Goal: Information Seeking & Learning: Learn about a topic

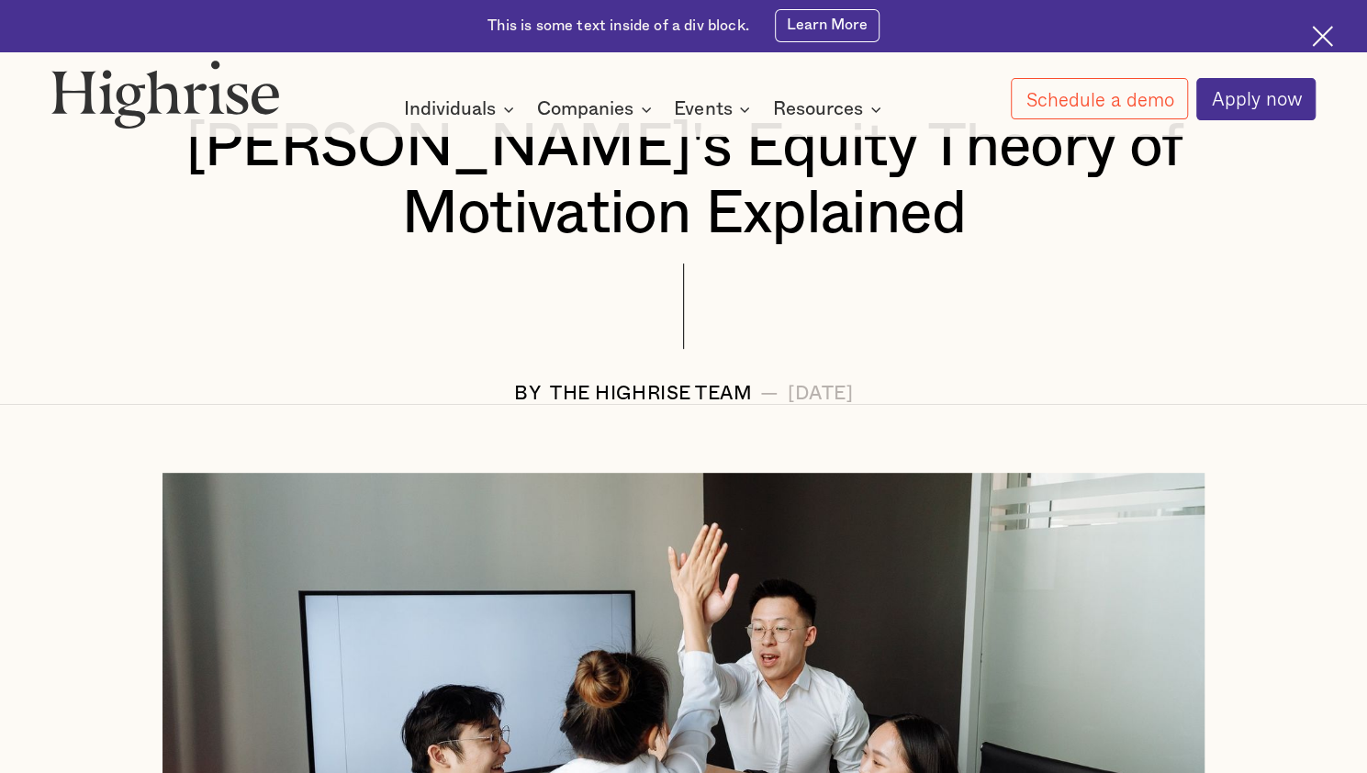
scroll to position [275, 0]
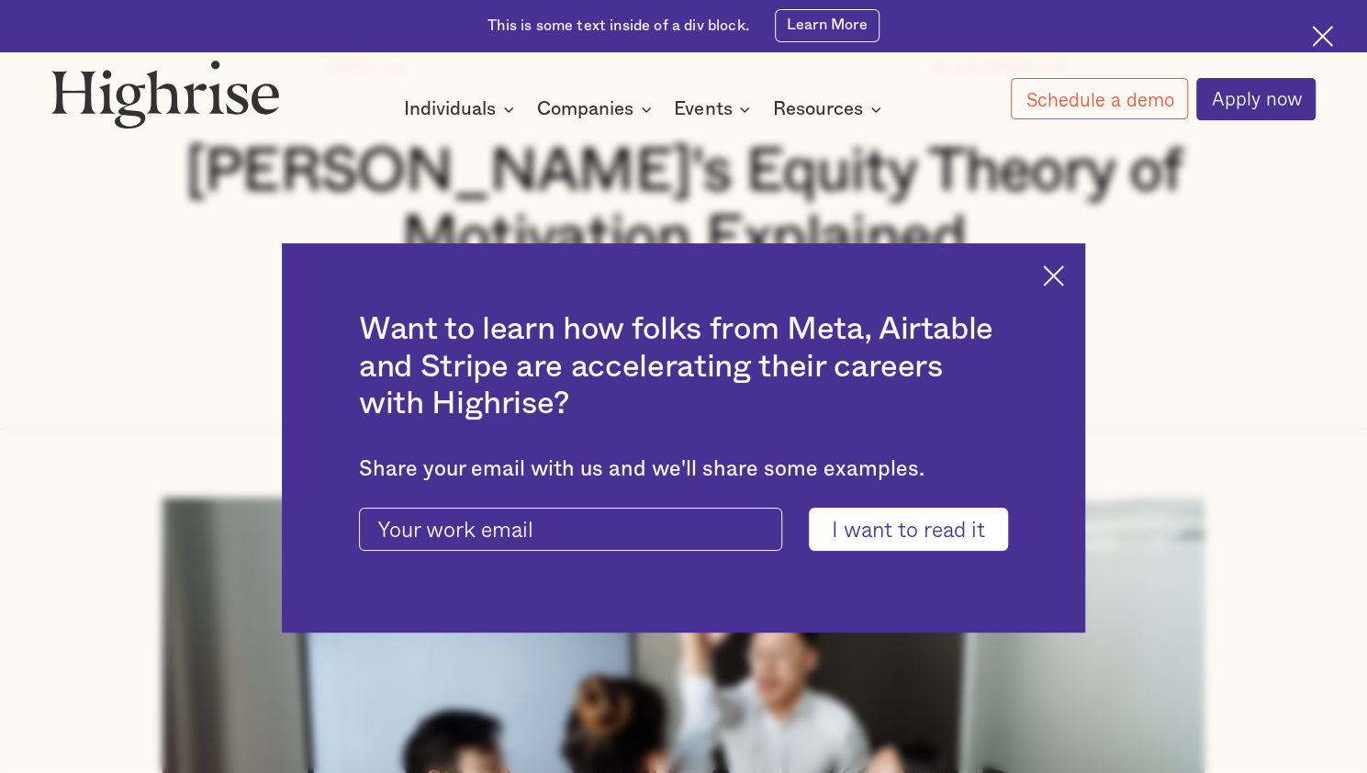
click at [1064, 276] on img at bounding box center [1053, 275] width 21 height 21
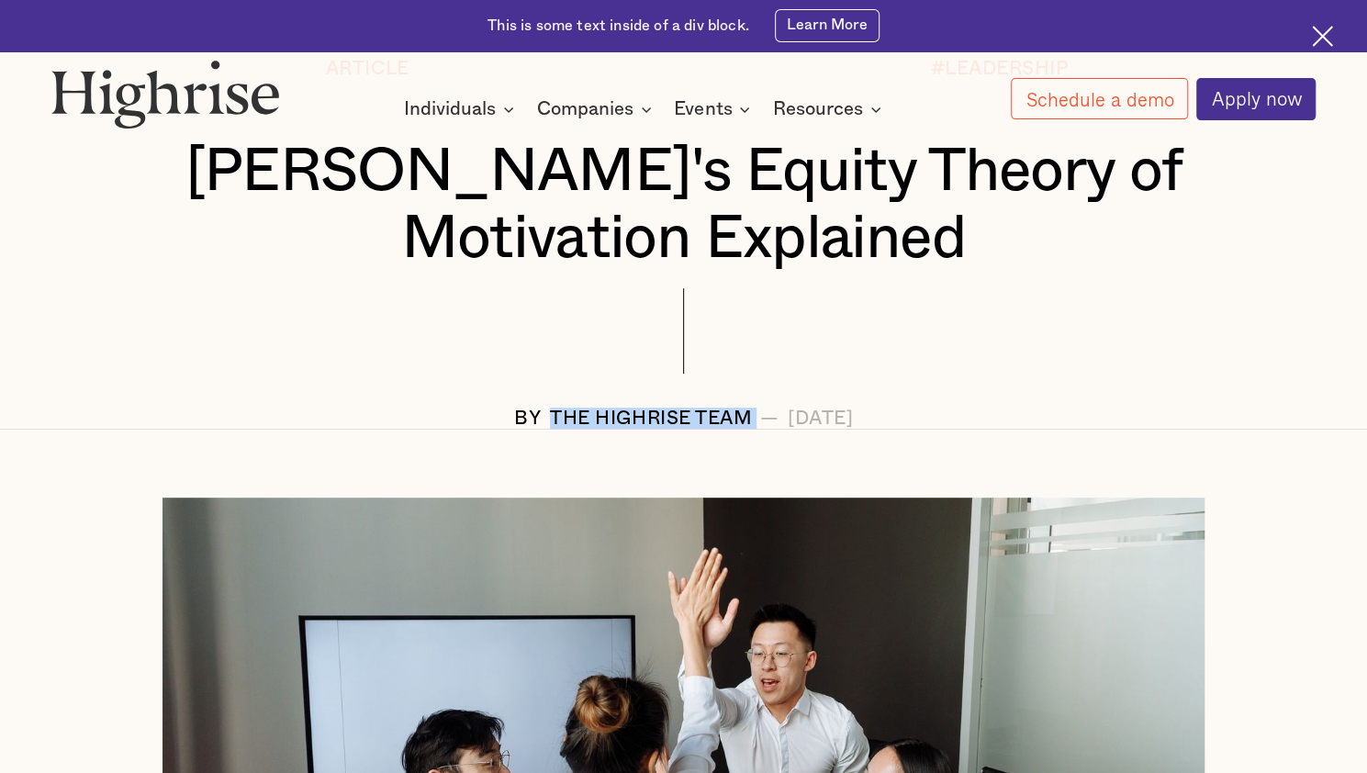
drag, startPoint x: 687, startPoint y: 423, endPoint x: 479, endPoint y: 433, distance: 207.7
click at [479, 429] on div "BY The Highrise Team — [DATE]" at bounding box center [683, 418] width 1264 height 21
copy div "The Highrise Team"
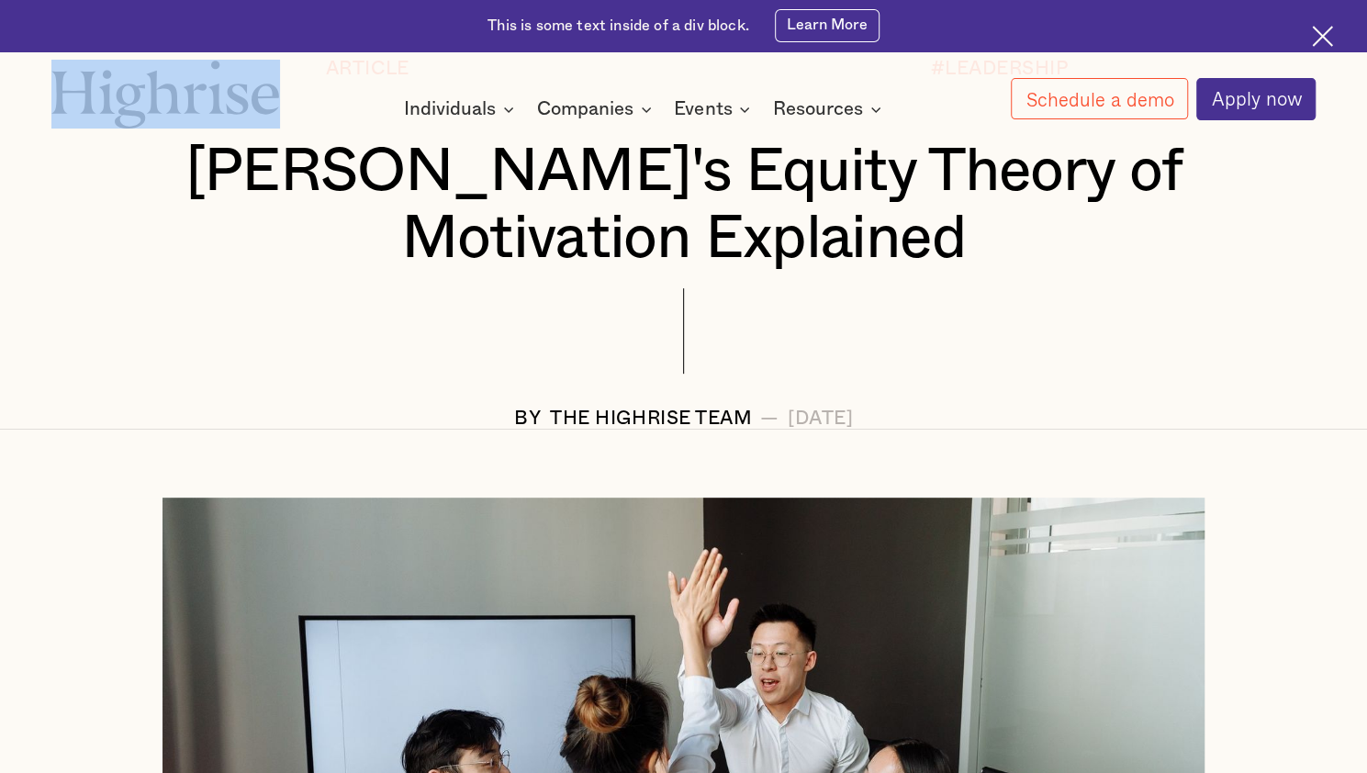
drag, startPoint x: 27, startPoint y: 97, endPoint x: 306, endPoint y: 110, distance: 279.3
click at [306, 110] on div "How It Works Individuals Programs 1 Highrise Leader A 6-month program to grow l…" at bounding box center [683, 90] width 1367 height 61
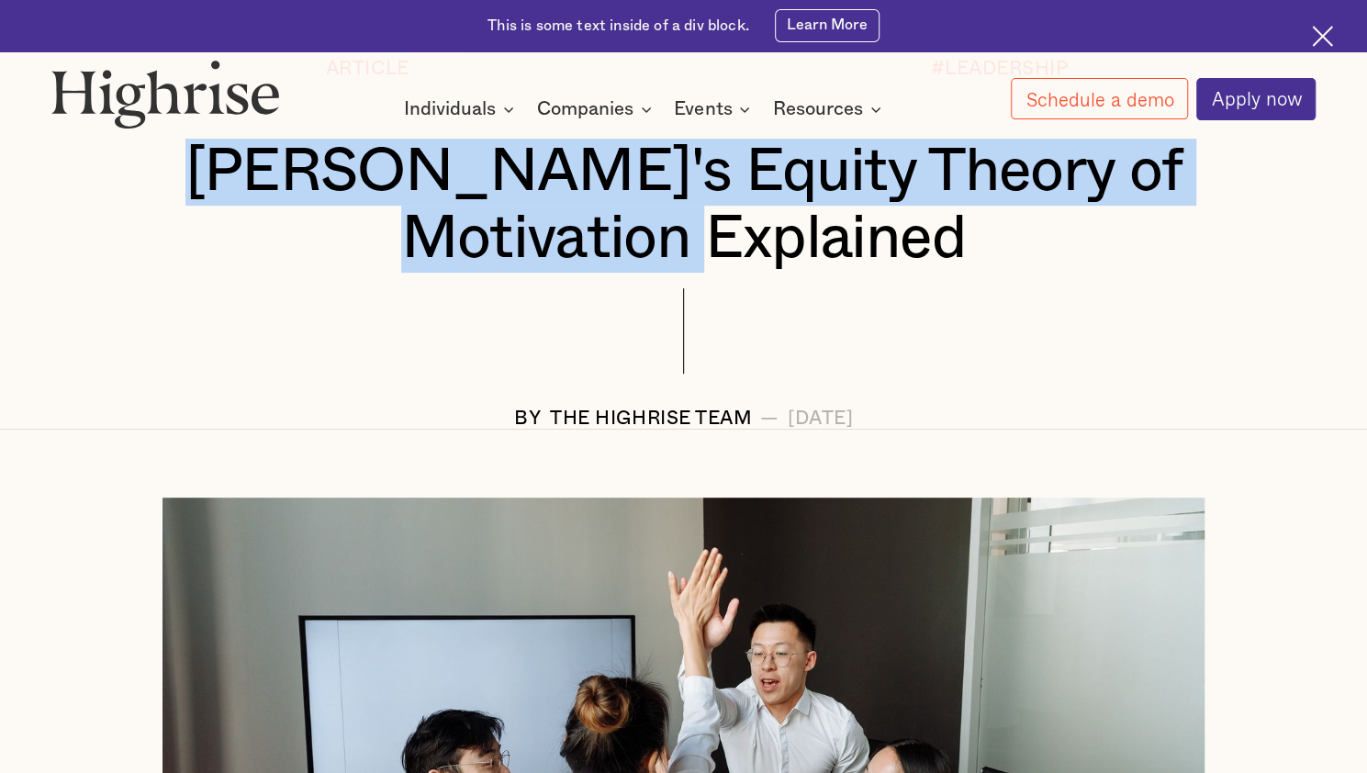
drag, startPoint x: 220, startPoint y: 173, endPoint x: 928, endPoint y: 258, distance: 712.7
click at [928, 258] on h1 "[PERSON_NAME]'s Equity Theory of Motivation Explained" at bounding box center [683, 206] width 1159 height 134
copy h1 "[PERSON_NAME]'s Equity Theory of Motivation Explained"
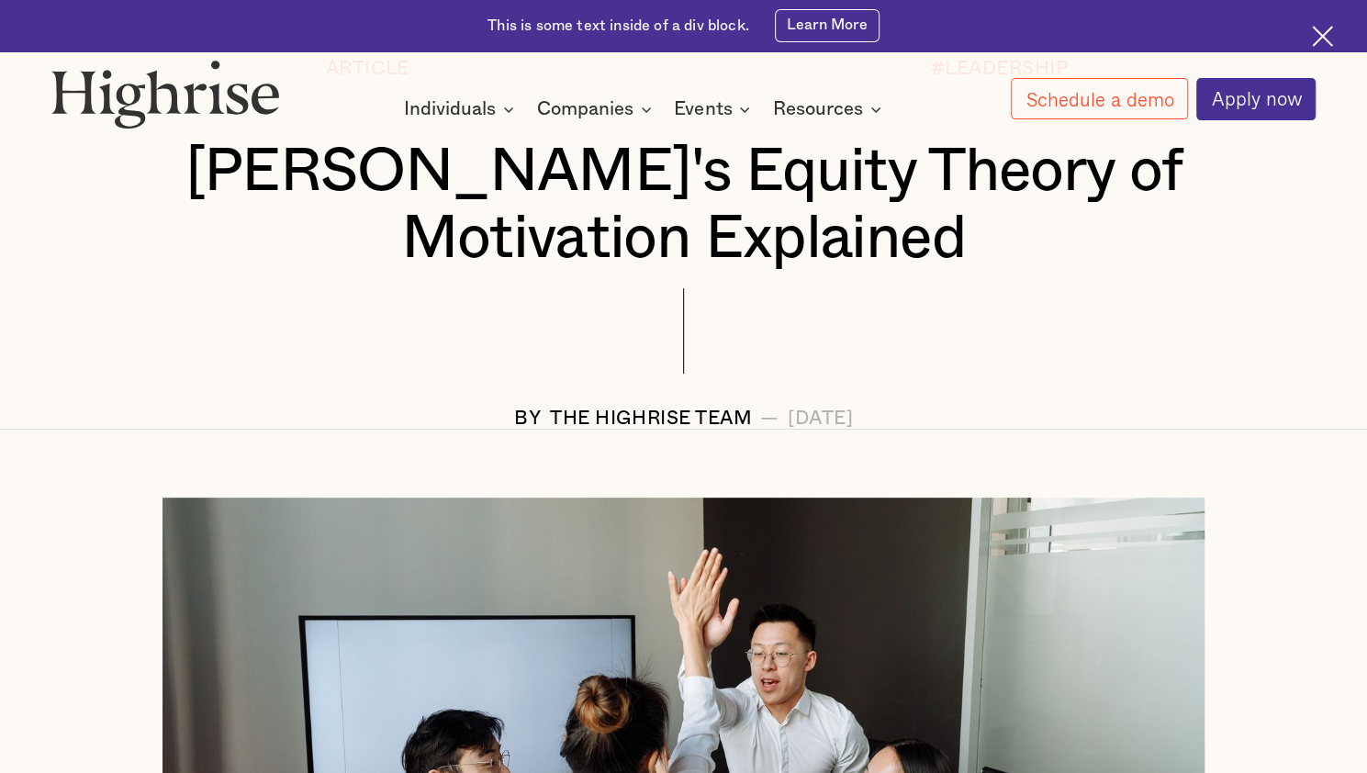
click at [409, 316] on div at bounding box center [683, 347] width 1264 height 119
